Goal: Information Seeking & Learning: Learn about a topic

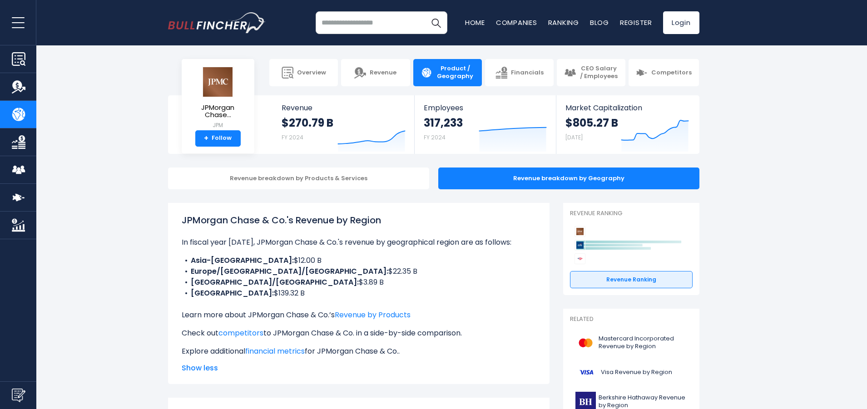
click at [786, 177] on div "Revenue breakdown by Products & Services Revenue breakdown by Geography" at bounding box center [433, 179] width 867 height 22
click at [744, 141] on section "JPMorgan Chase... JPM + Follow Revenue $270.79 B FY 2024 Created with Highchart…" at bounding box center [433, 124] width 867 height 59
click at [537, 64] on link "Financials" at bounding box center [519, 72] width 69 height 27
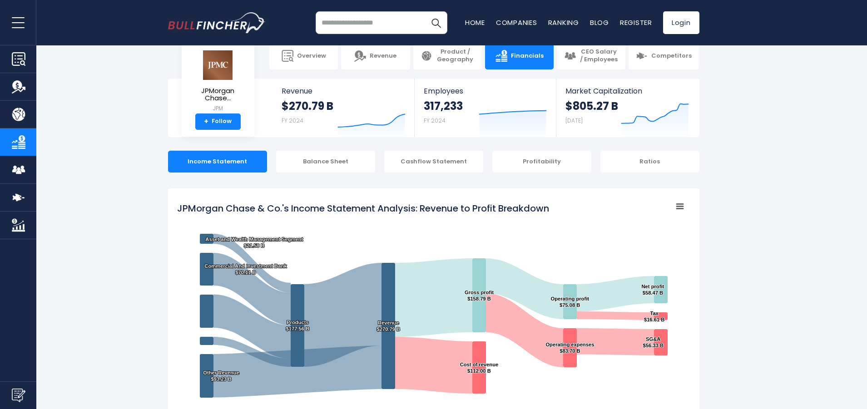
scroll to position [31, 0]
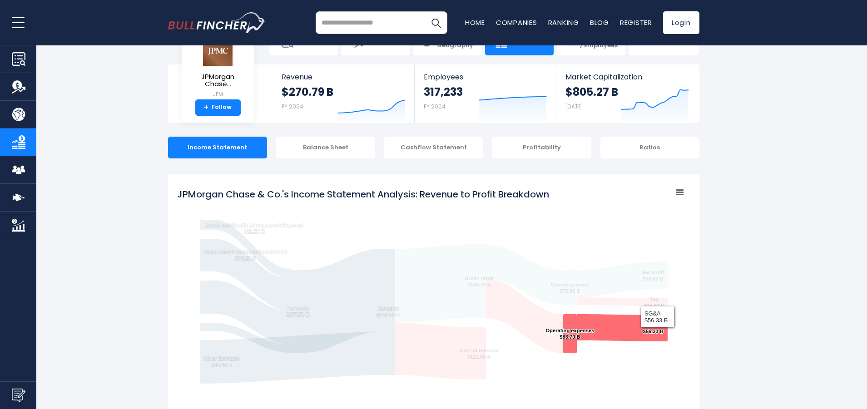
click at [655, 329] on tspan "SG&A ​ $56.33 B ​" at bounding box center [652, 328] width 20 height 12
click at [656, 326] on tspan "SG&A ​ $56.33 B ​" at bounding box center [652, 328] width 20 height 12
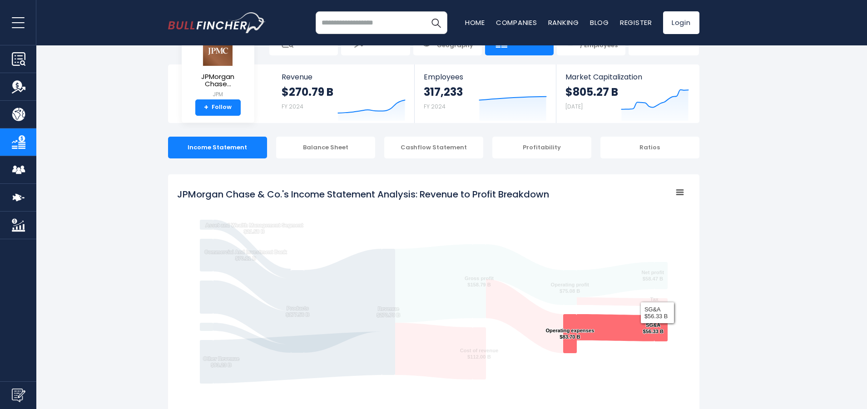
click at [656, 326] on tspan "SG&A ​ $56.33 B ​" at bounding box center [652, 328] width 20 height 12
drag, startPoint x: 647, startPoint y: 326, endPoint x: 663, endPoint y: 325, distance: 15.9
click at [663, 325] on icon "Created with Highcharts 12.1.2 Chart context menu JPMorgan Chase & Co.'s Income…" at bounding box center [433, 296] width 513 height 227
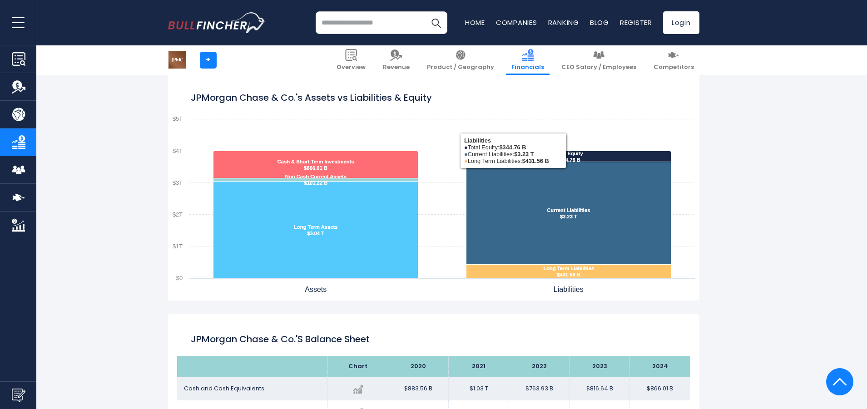
scroll to position [864, 0]
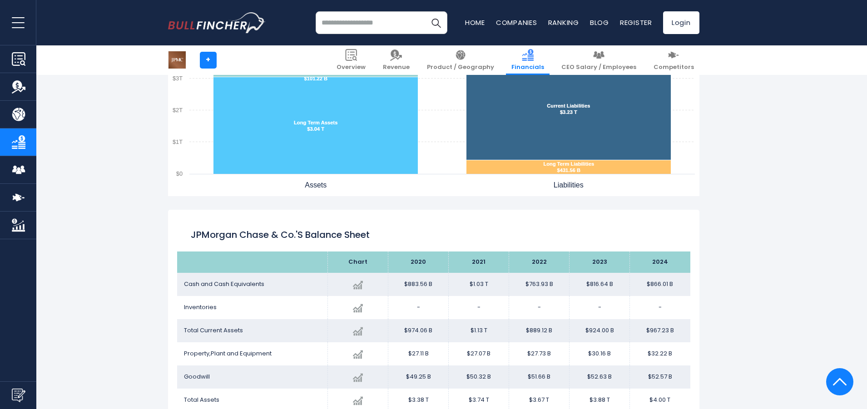
click at [775, 1] on header "Overview Revenue Product / Geography Ratios" at bounding box center [433, 22] width 867 height 45
